Goal: Browse casually

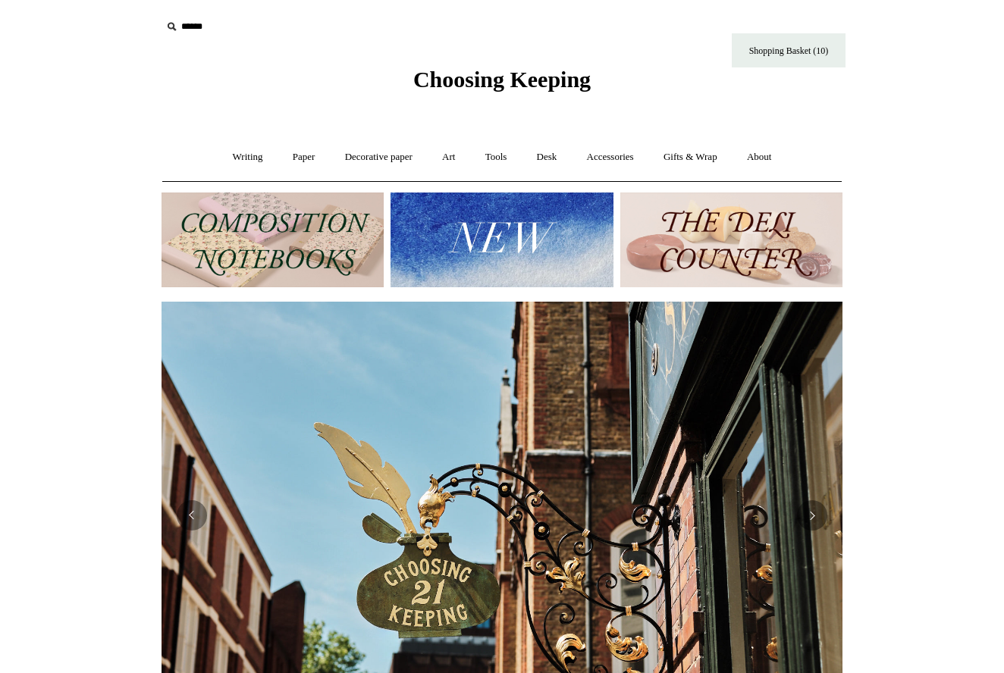
click at [447, 209] on img at bounding box center [502, 240] width 222 height 95
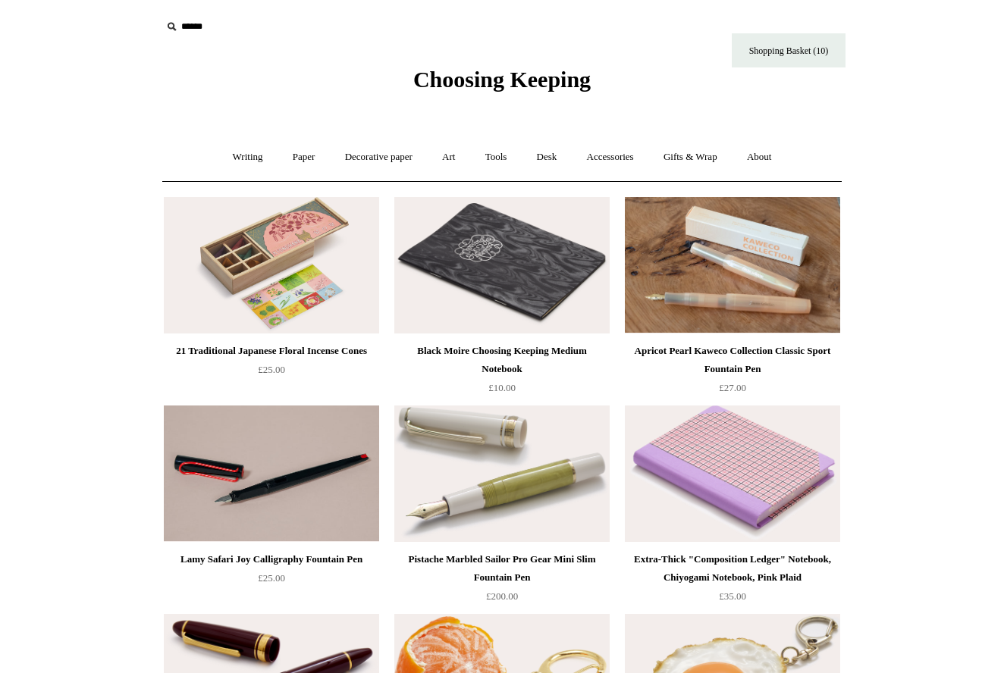
click at [289, 235] on img at bounding box center [271, 265] width 215 height 136
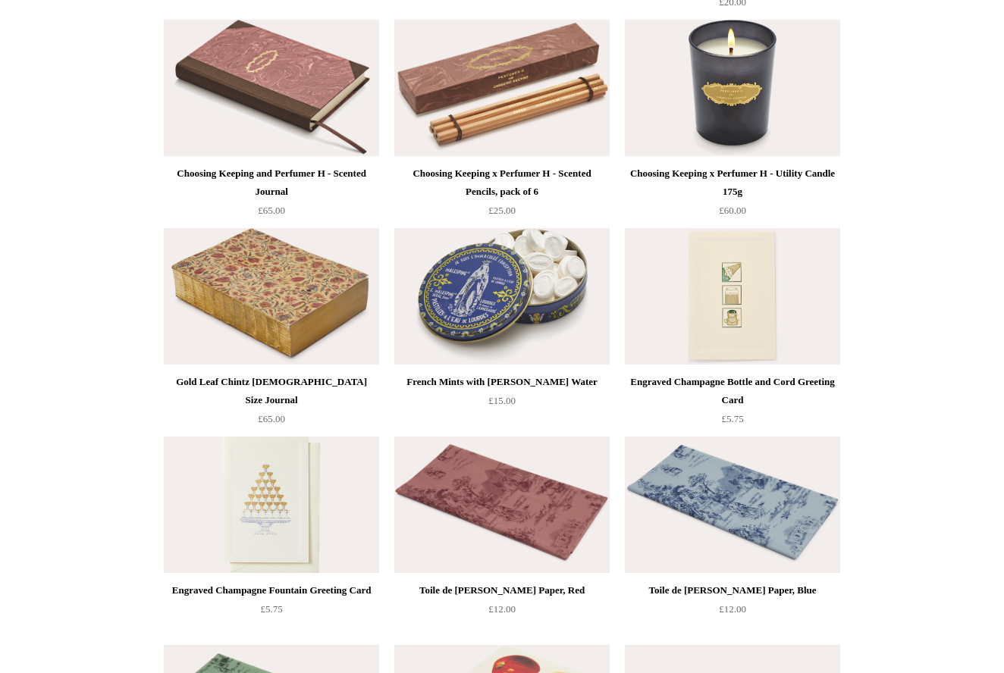
scroll to position [1843, 0]
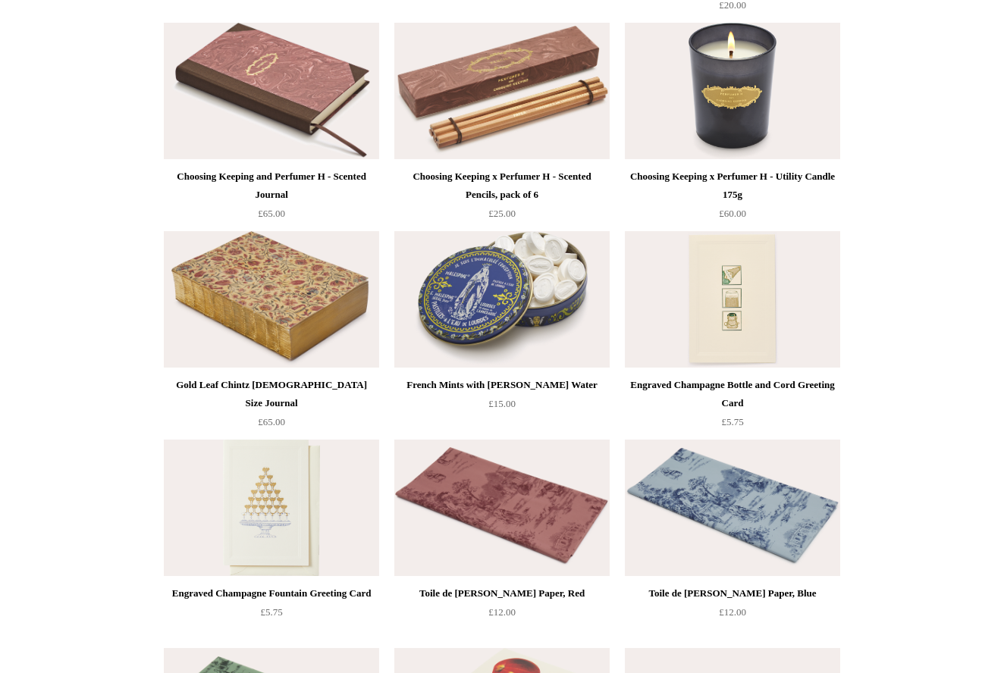
click at [529, 274] on img at bounding box center [501, 299] width 215 height 136
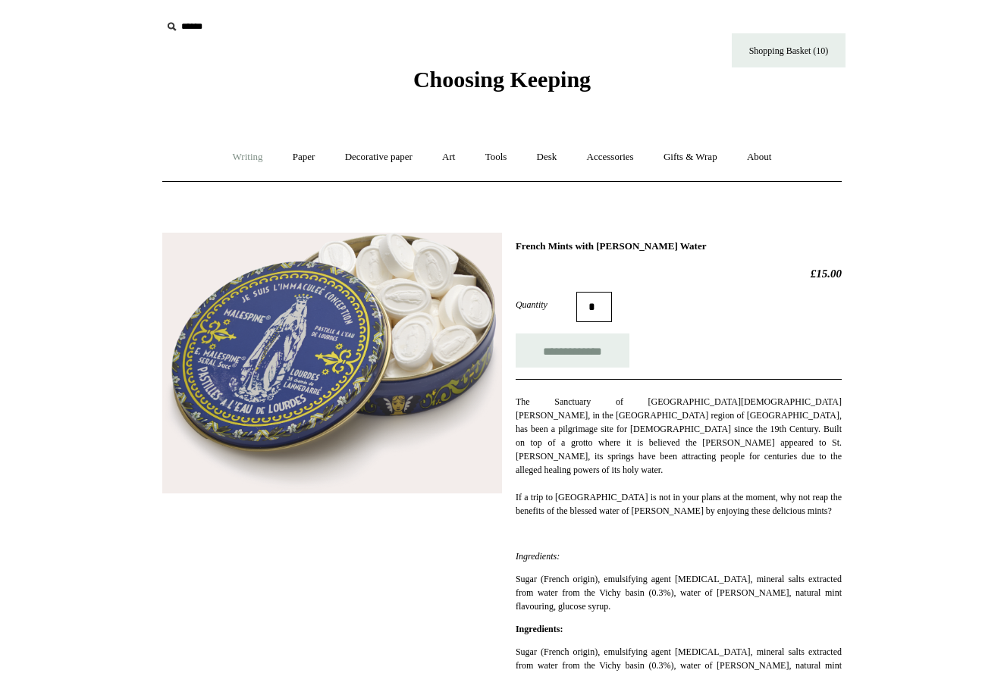
click at [237, 156] on link "Writing +" at bounding box center [248, 157] width 58 height 40
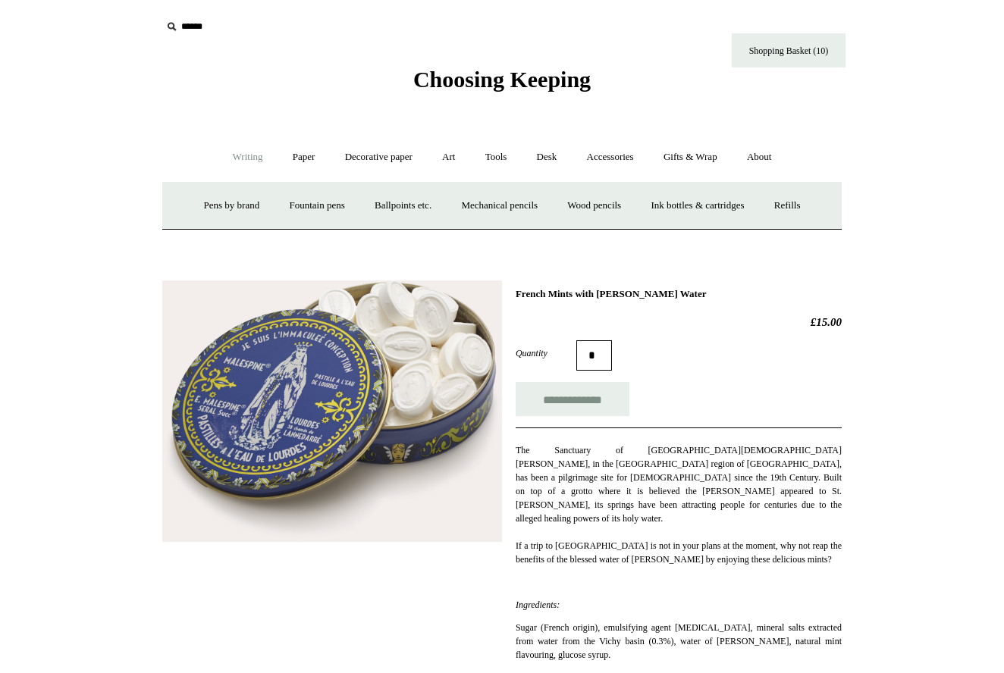
click at [464, 87] on span "Choosing Keeping" at bounding box center [501, 79] width 177 height 25
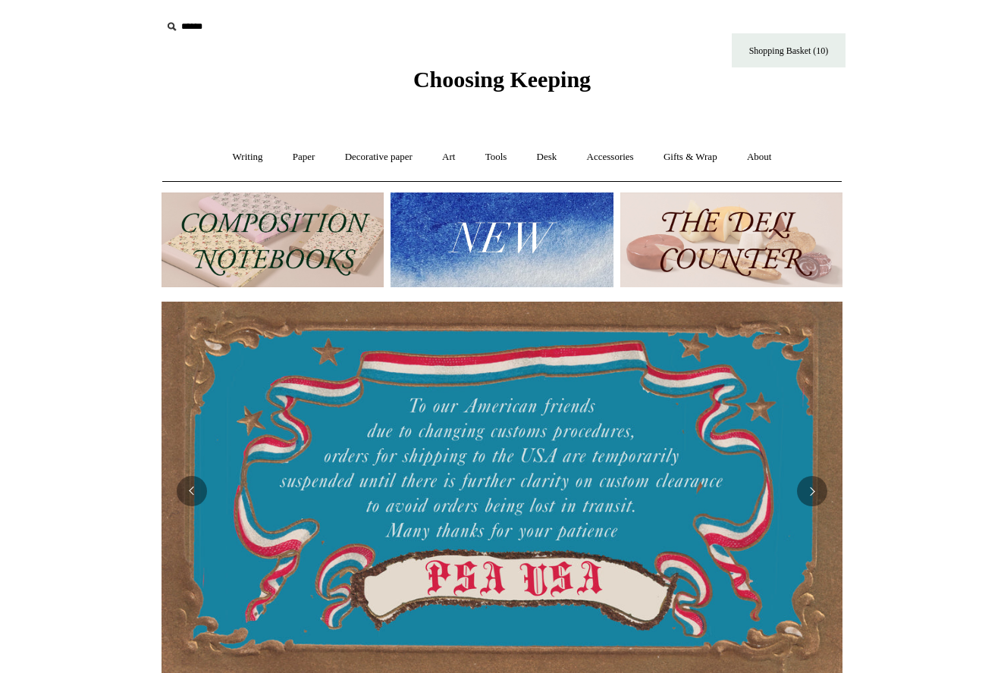
click at [711, 258] on img at bounding box center [731, 240] width 222 height 95
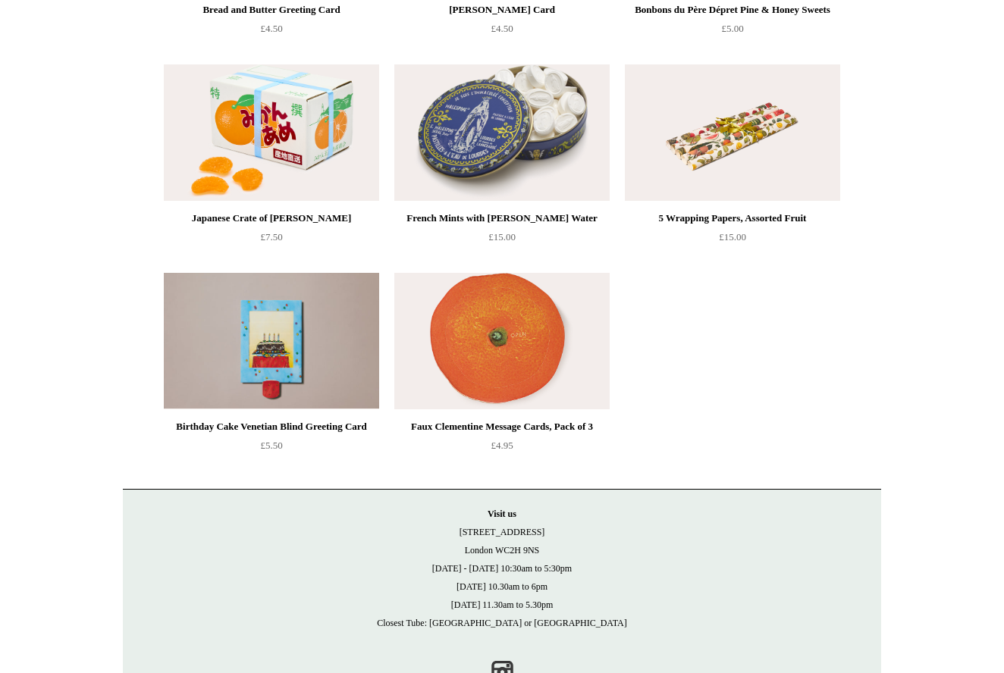
scroll to position [1383, 0]
click at [500, 314] on img at bounding box center [501, 342] width 215 height 136
